Goal: Information Seeking & Learning: Learn about a topic

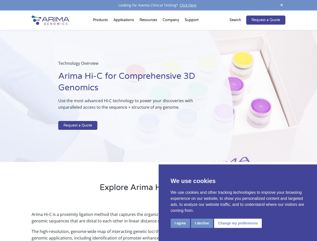
click at [158, 120] on p at bounding box center [133, 117] width 150 height 7
click at [180, 223] on button "I agree" at bounding box center [180, 223] width 19 height 9
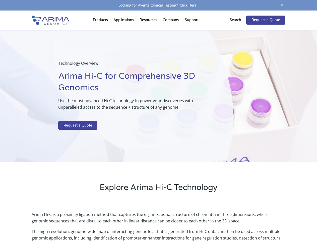
click at [202, 223] on p "Arima Hi-C is a proximity ligation method that captures the organizational stru…" at bounding box center [158, 219] width 253 height 17
click at [237, 223] on p "Arima Hi-C is a proximity ligation method that captures the organizational stru…" at bounding box center [158, 219] width 253 height 17
click at [282, 5] on span at bounding box center [282, 5] width 8 height 7
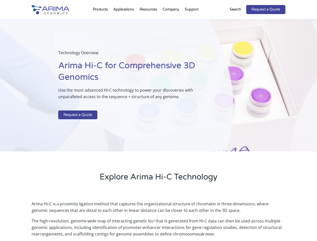
click at [158, 126] on div "Technology Overview Arima Hi-C for Comprehensive 3D Genomics Use the most advan…" at bounding box center [116, 85] width 233 height 132
click at [101, 21] on div "Technology Overview Arima Hi-C for Comprehensive 3D Genomics Use the most advan…" at bounding box center [116, 85] width 233 height 132
click at [149, 21] on div "Technology Overview Arima Hi-C for Comprehensive 3D Genomics Use the most advan…" at bounding box center [116, 85] width 233 height 132
click at [171, 21] on div "Technology Overview Arima Hi-C for Comprehensive 3D Genomics Use the most advan…" at bounding box center [116, 85] width 233 height 132
click at [191, 21] on div "Technology Overview Arima Hi-C for Comprehensive 3D Genomics Use the most advan…" at bounding box center [116, 85] width 233 height 132
